Goal: Information Seeking & Learning: Check status

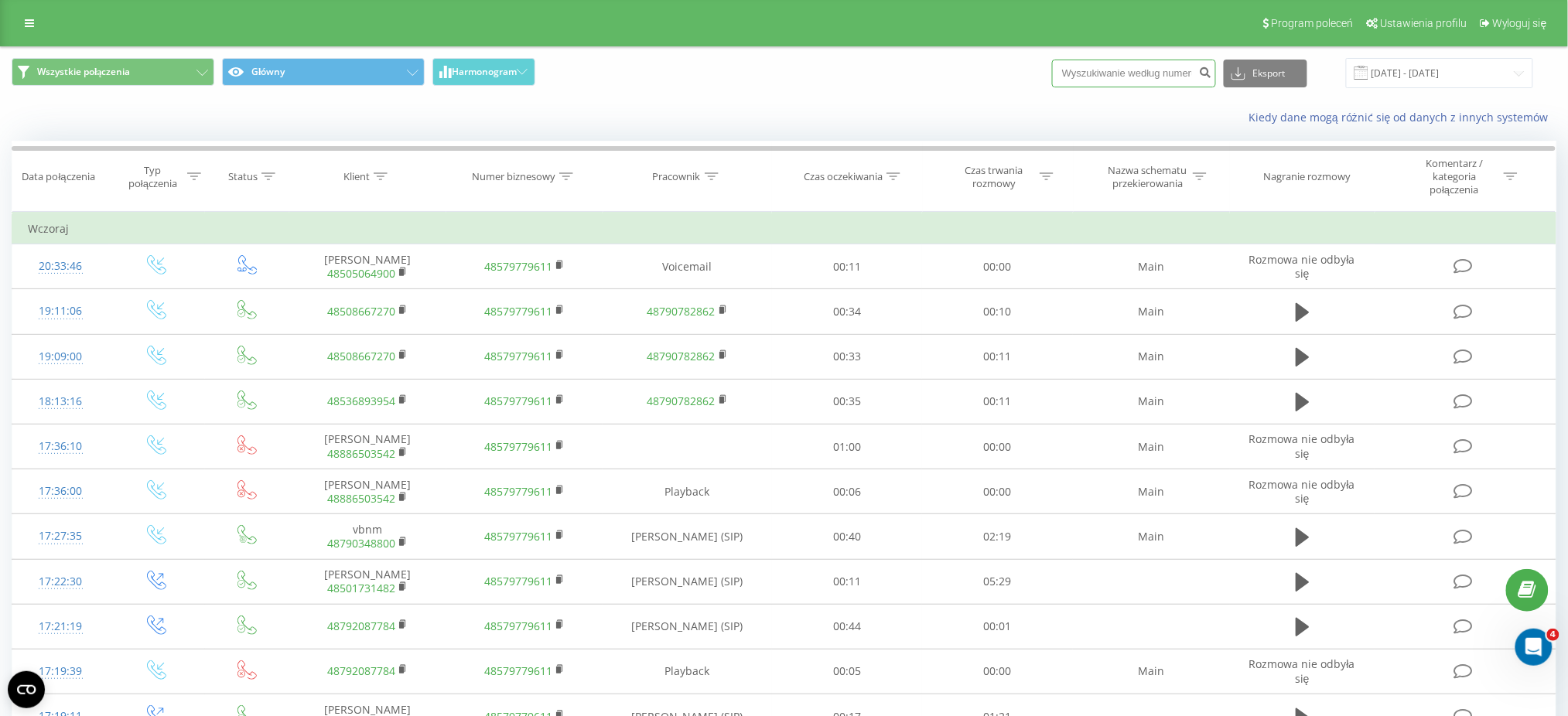
click at [1147, 78] on input at bounding box center [1134, 73] width 164 height 28
paste input "664 776 520"
type input "664 776 520"
click at [1212, 71] on icon "submit" at bounding box center [1206, 70] width 13 height 9
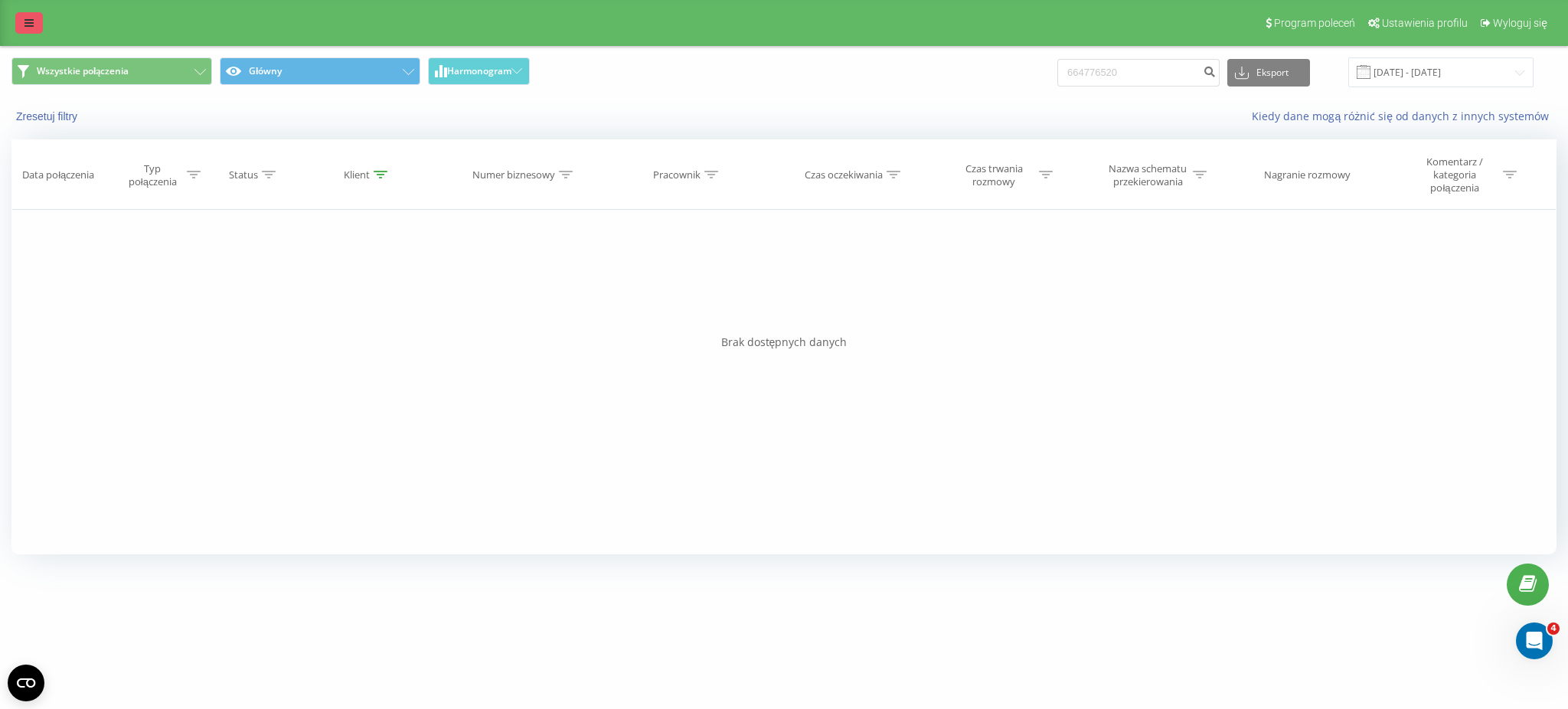
click at [26, 21] on icon at bounding box center [28, 23] width 9 height 11
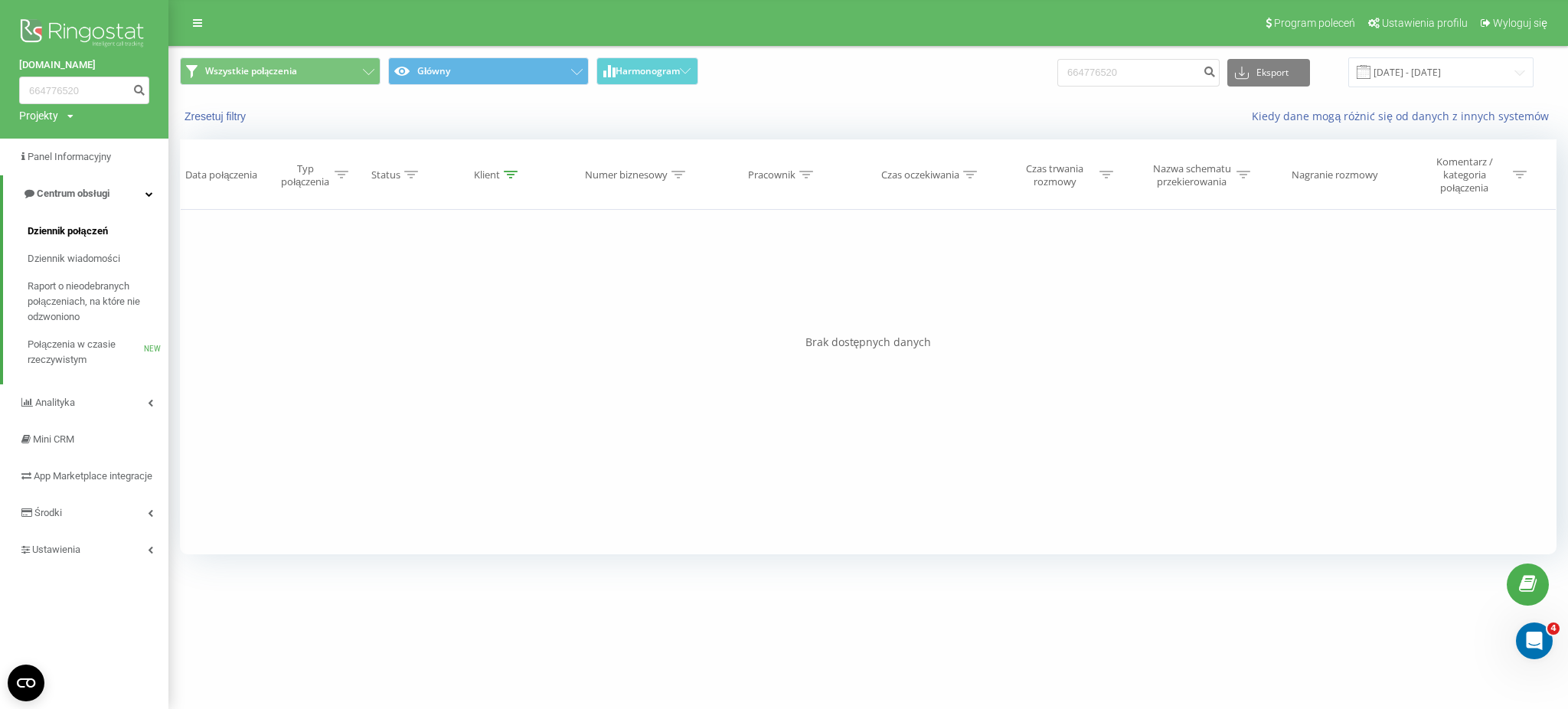
click at [80, 228] on span "Dziennik połączeń" at bounding box center [68, 231] width 80 height 15
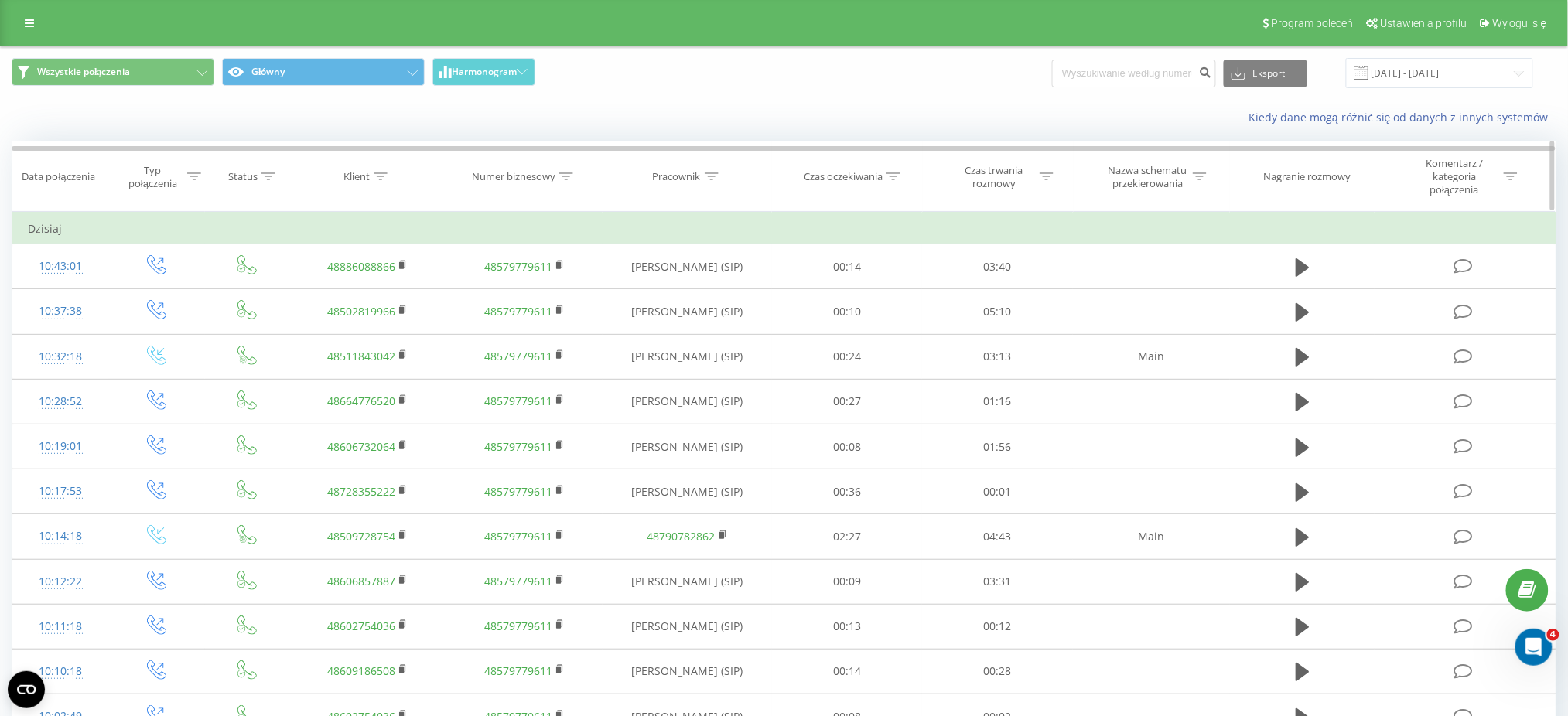
click at [708, 176] on icon at bounding box center [711, 176] width 14 height 8
click at [708, 173] on icon at bounding box center [711, 176] width 14 height 8
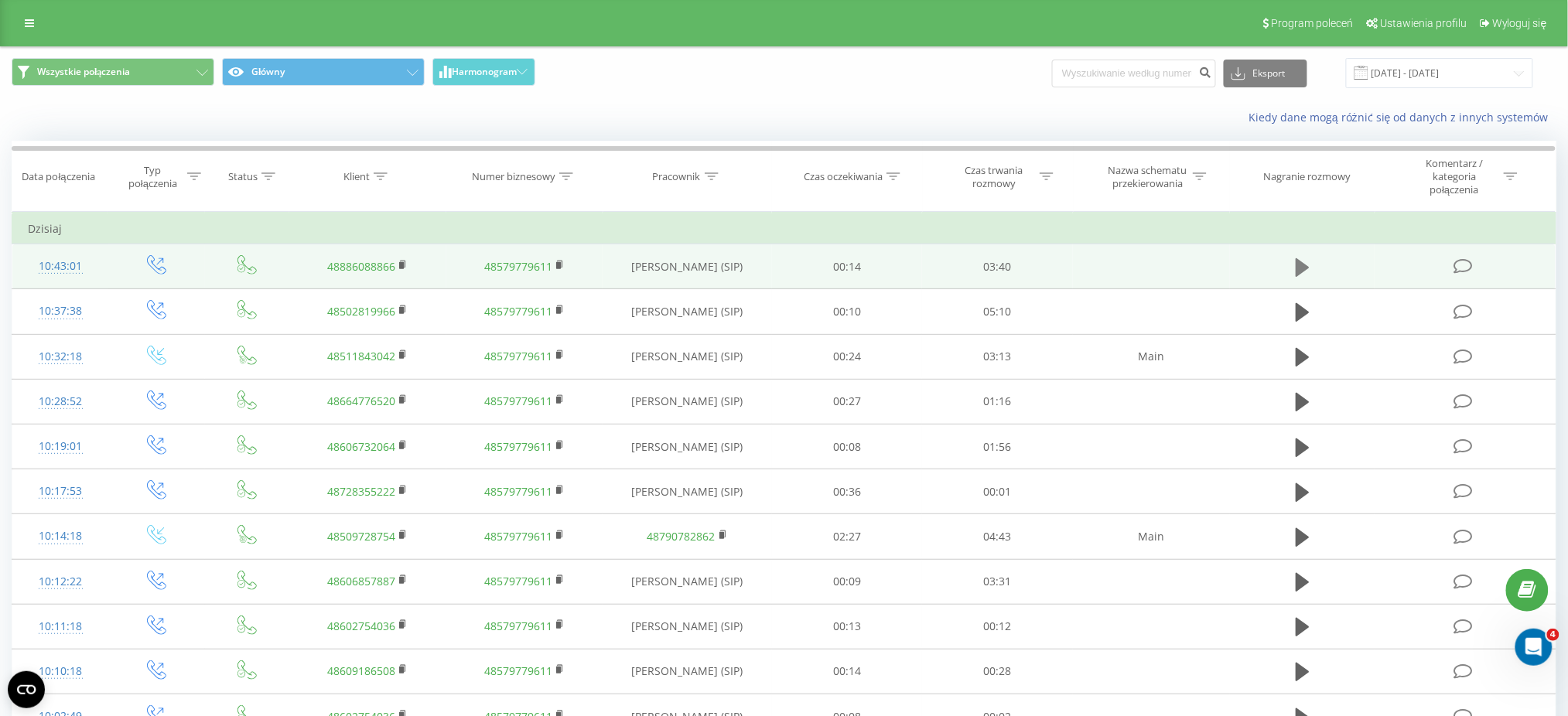
click at [1301, 266] on icon at bounding box center [1302, 267] width 14 height 19
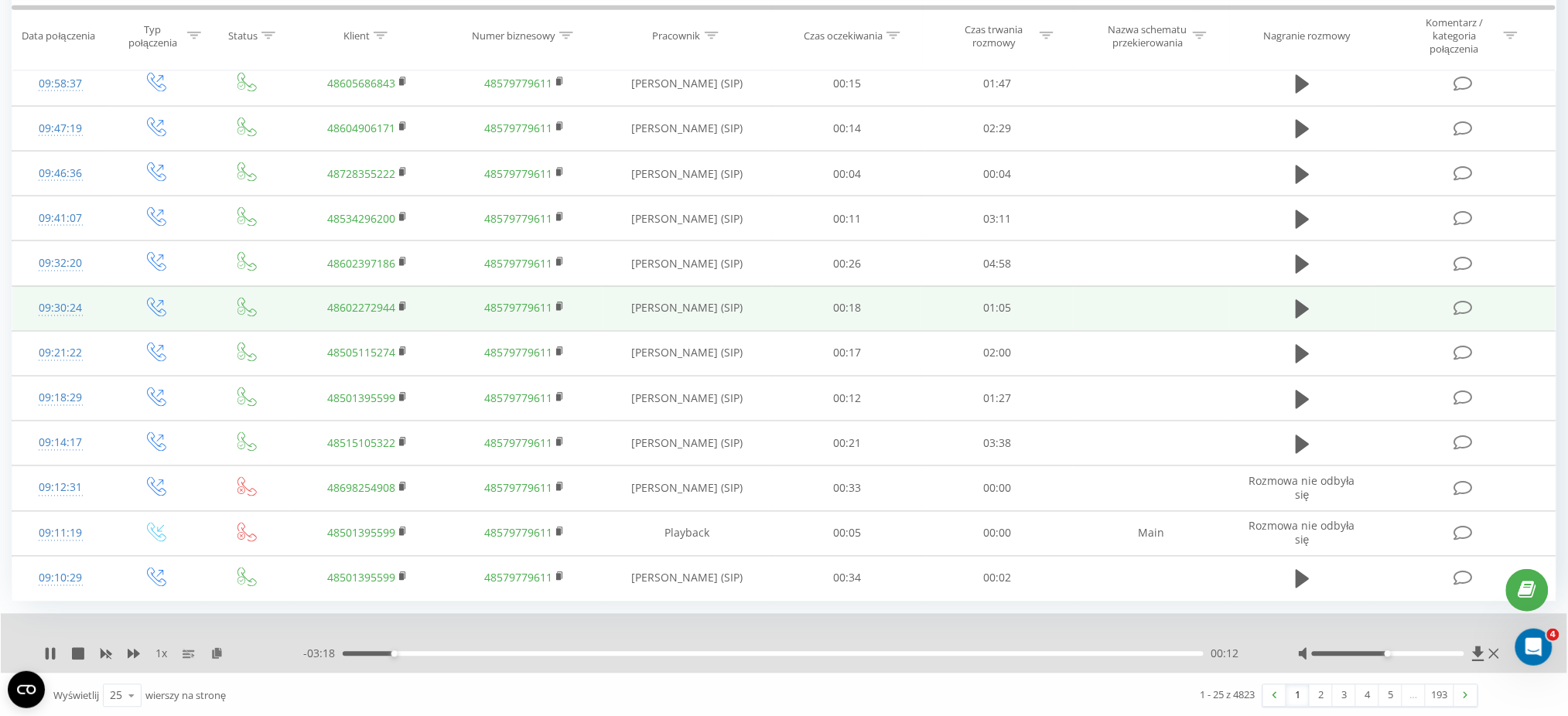
scroll to position [771, 0]
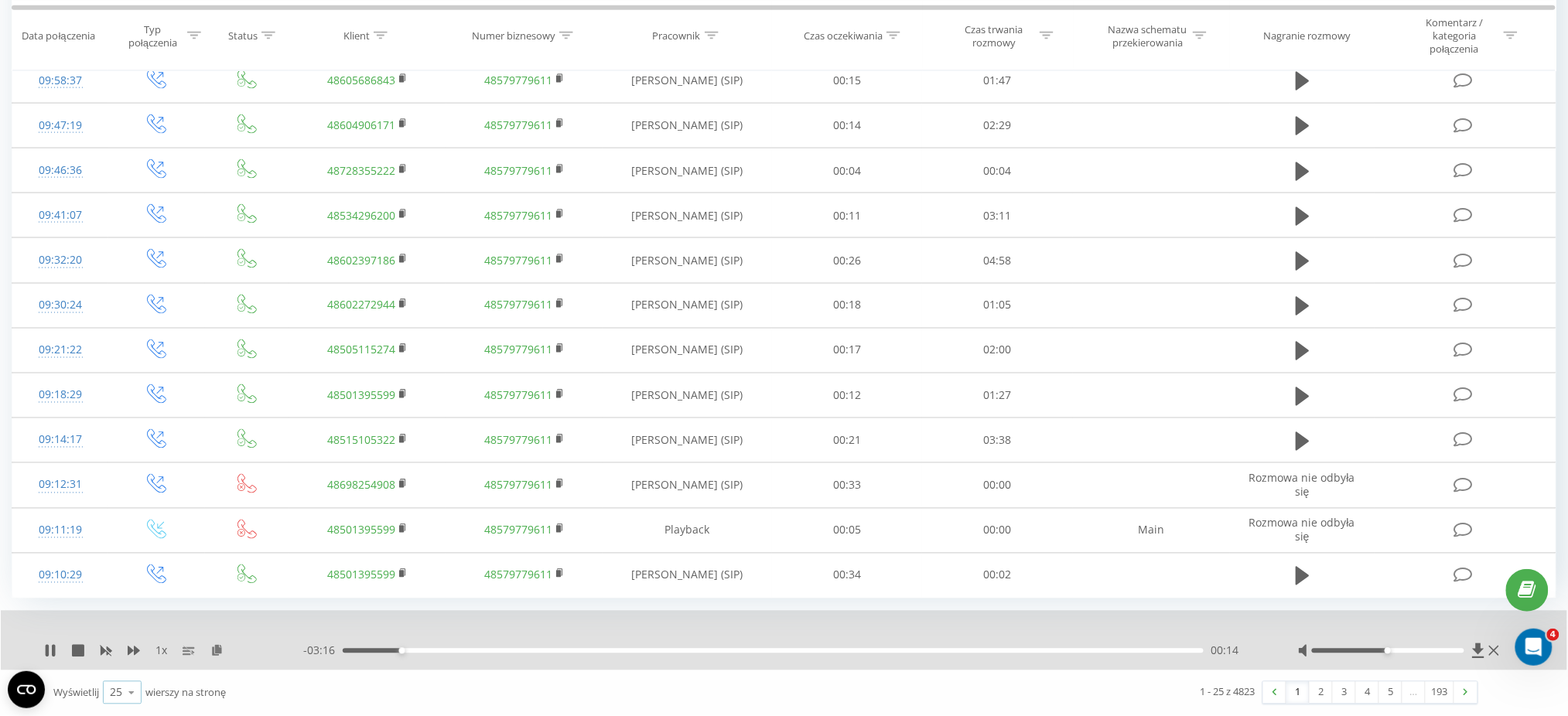
click at [130, 697] on icon at bounding box center [132, 693] width 24 height 30
click at [126, 656] on div "50" at bounding box center [122, 649] width 37 height 23
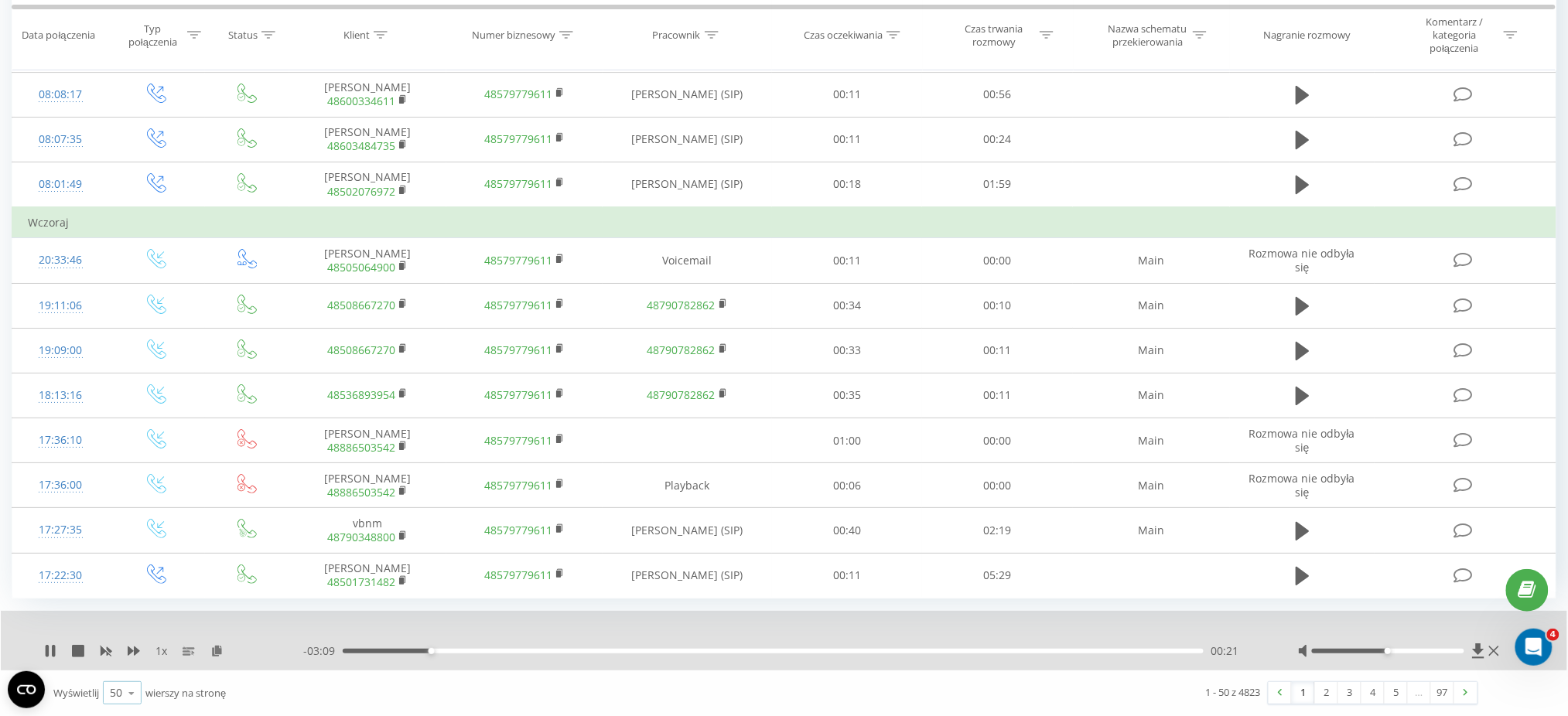
scroll to position [1940, 0]
click at [132, 695] on icon at bounding box center [132, 693] width 24 height 30
click at [134, 677] on div "100" at bounding box center [122, 670] width 37 height 23
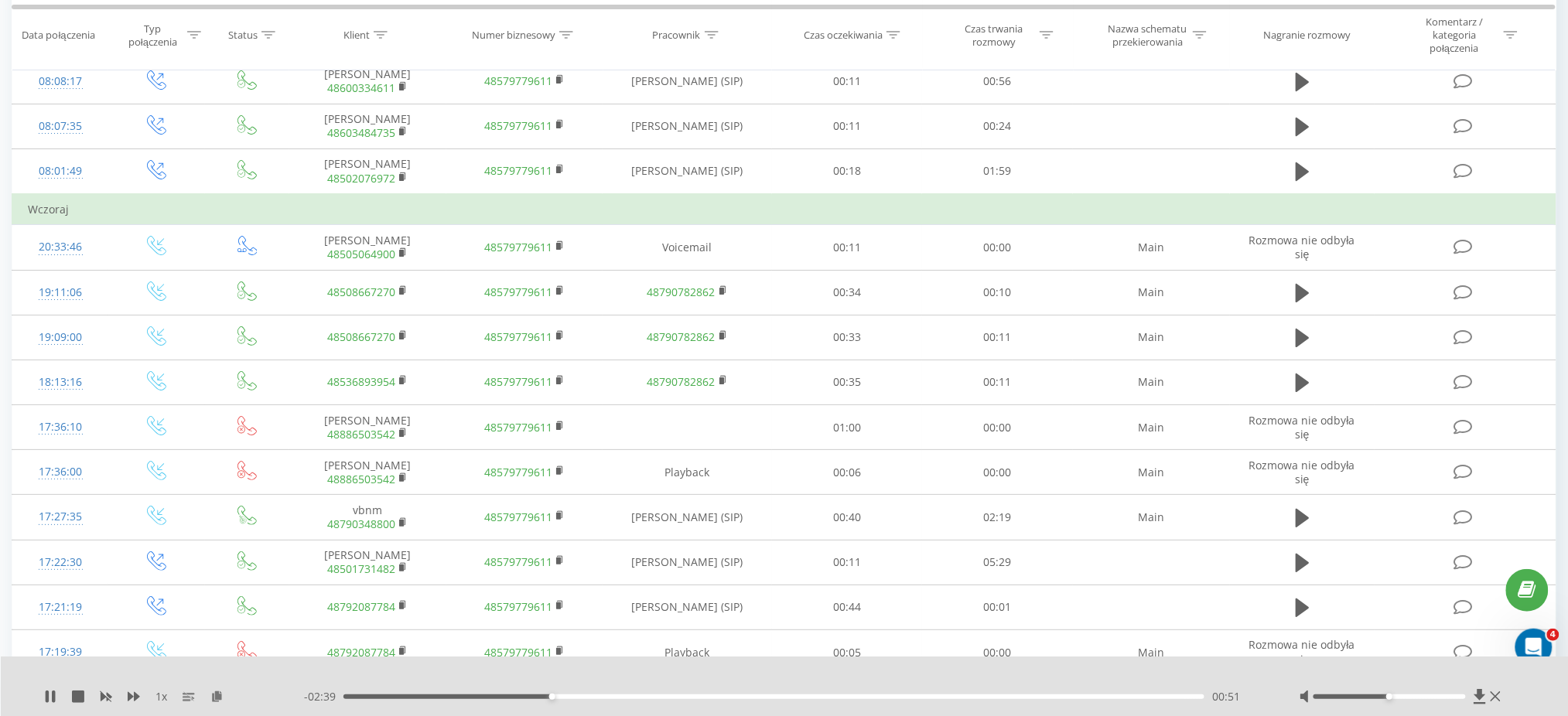
scroll to position [1936, 0]
click at [72, 700] on icon at bounding box center [78, 697] width 13 height 13
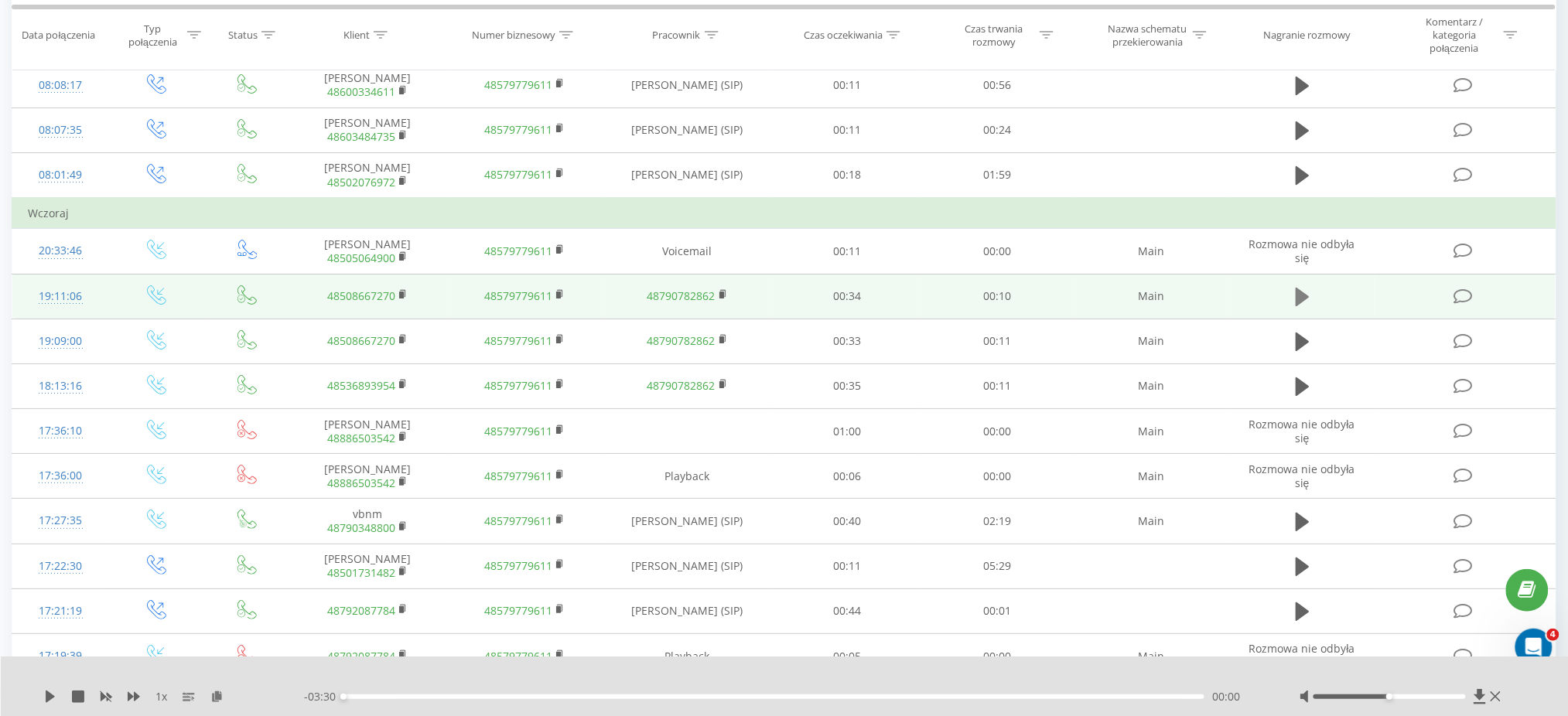
click at [1306, 306] on icon at bounding box center [1302, 297] width 14 height 19
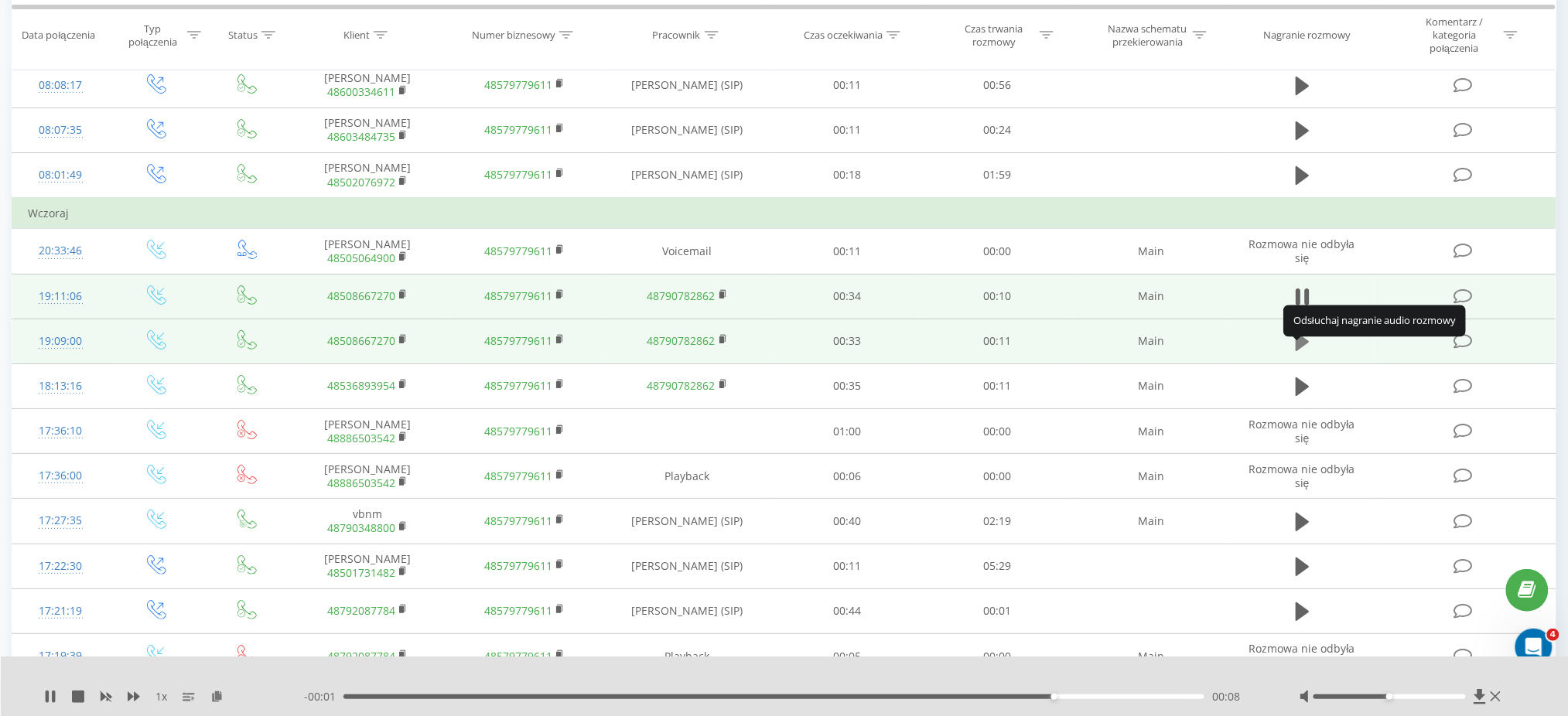
click at [1303, 351] on icon at bounding box center [1302, 342] width 14 height 19
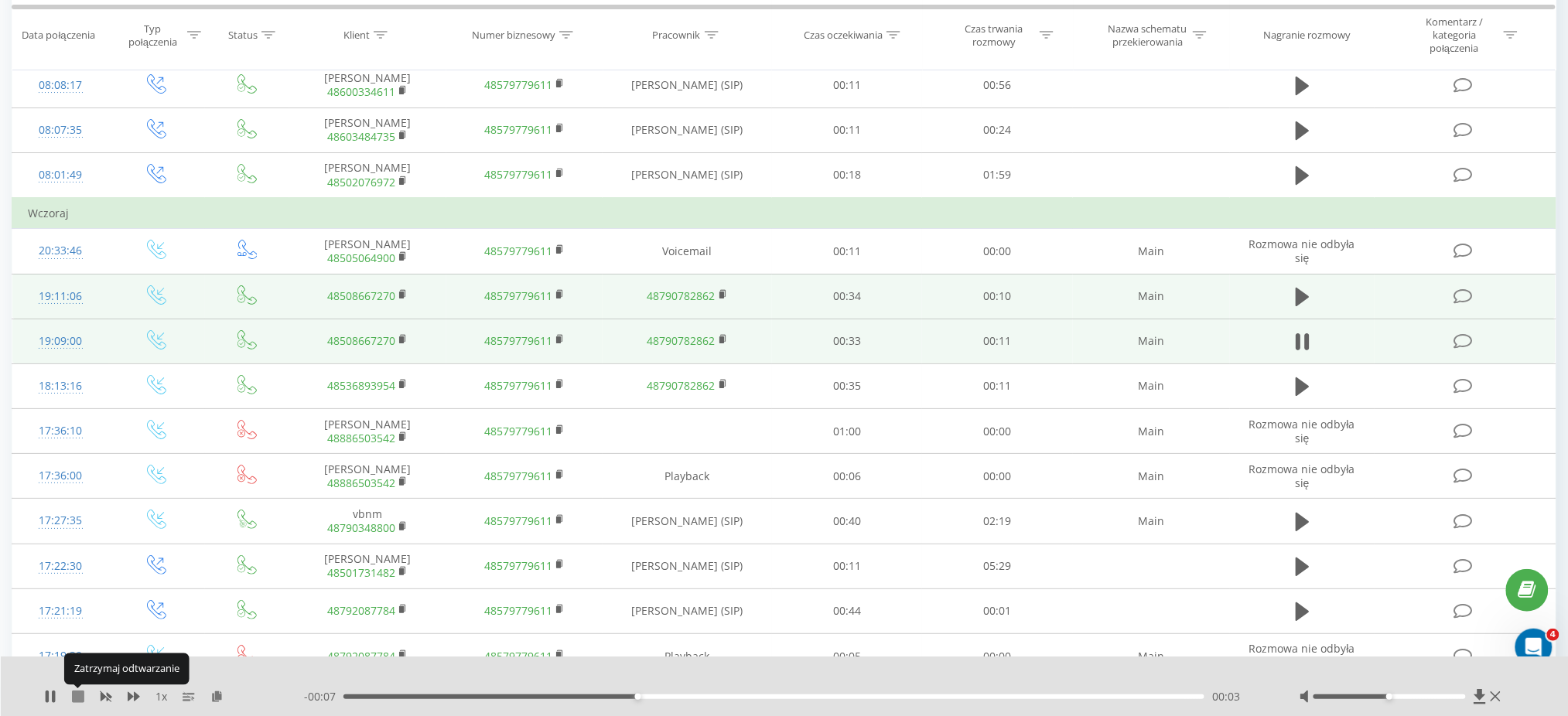
click at [72, 696] on icon at bounding box center [78, 697] width 13 height 13
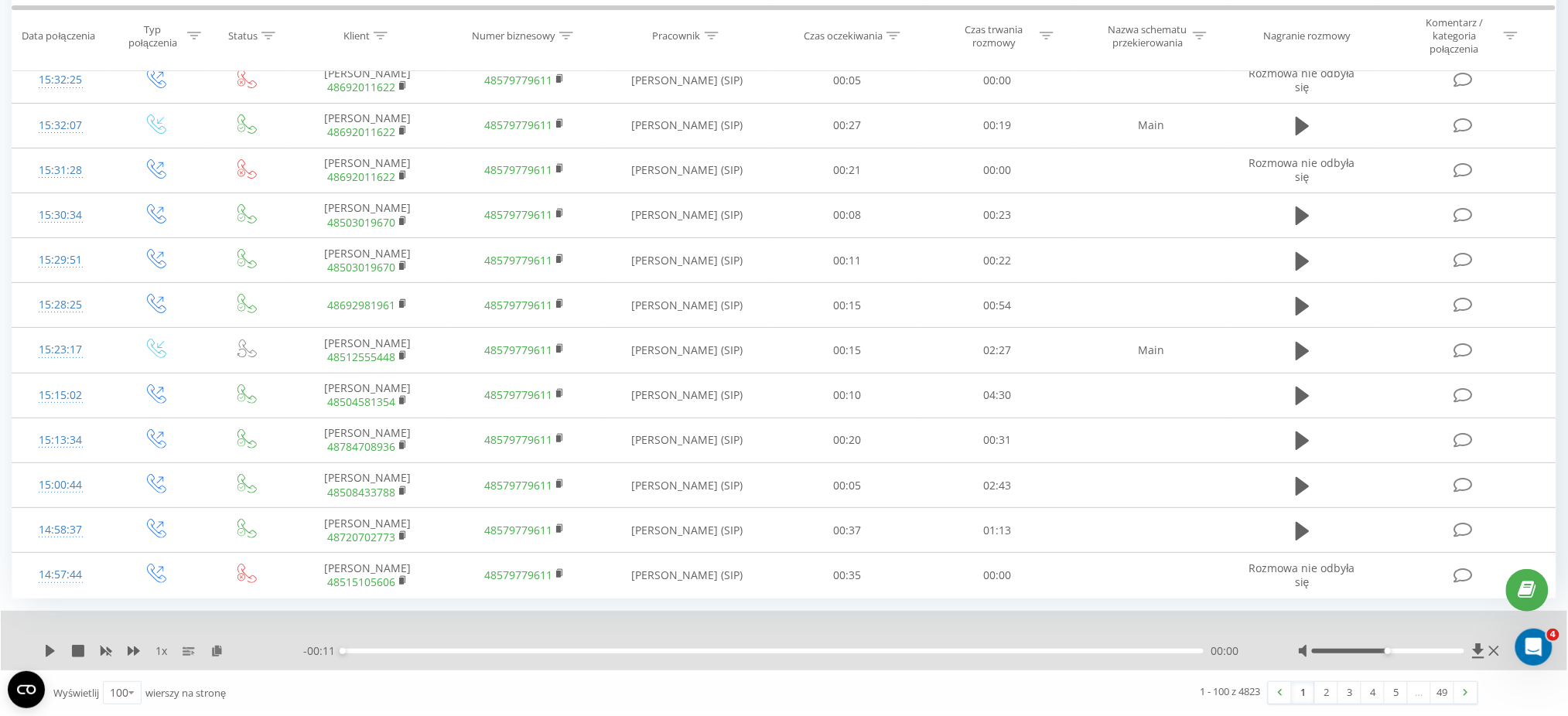
scroll to position [4205, 0]
click at [1323, 697] on link "2" at bounding box center [1327, 693] width 24 height 22
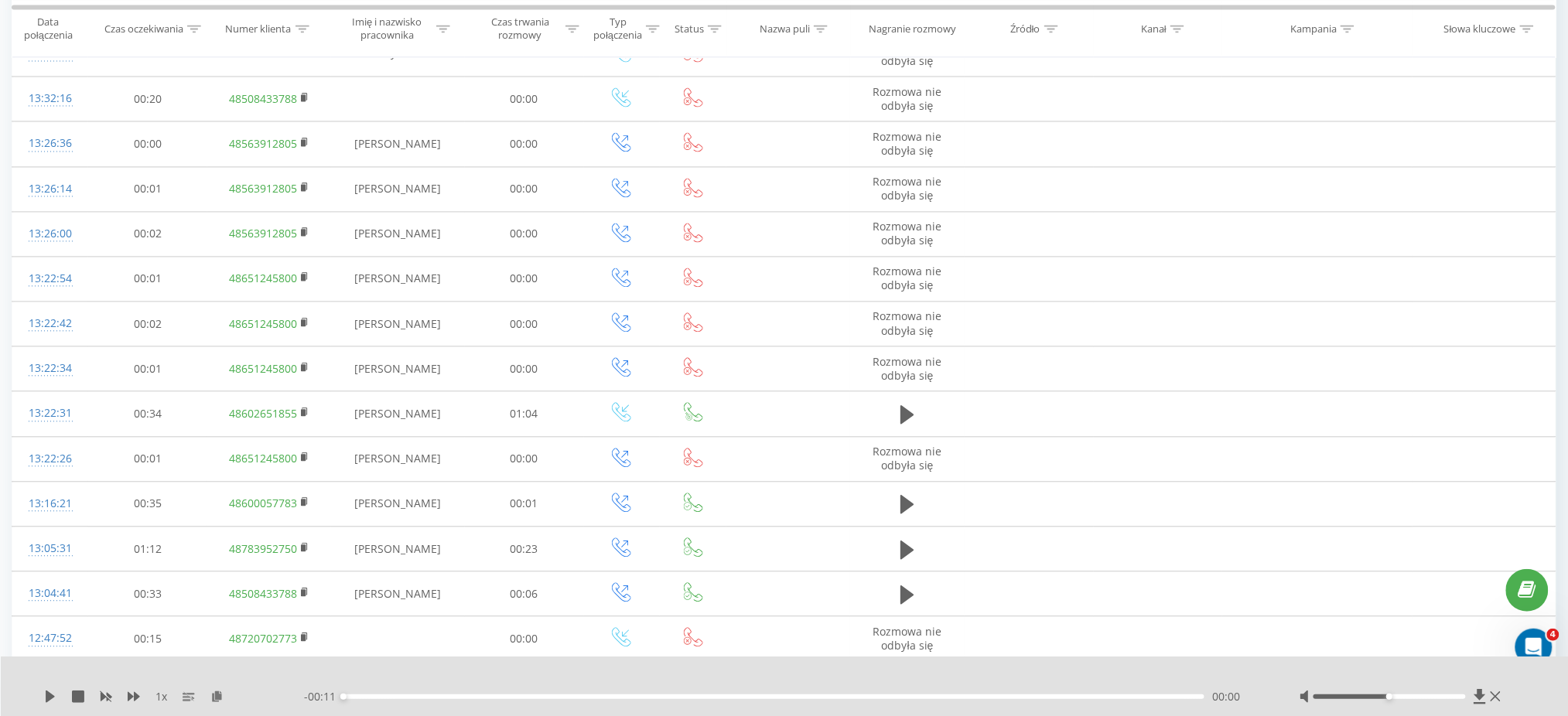
scroll to position [1133, 0]
